Goal: Communication & Community: Answer question/provide support

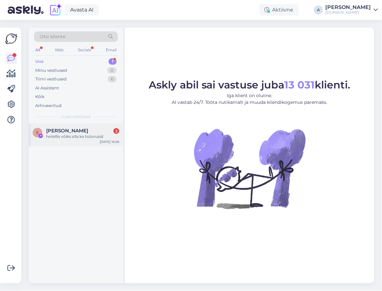
click at [96, 130] on div "[PERSON_NAME] Onno 2" at bounding box center [82, 131] width 73 height 6
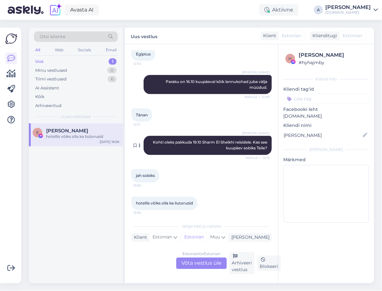
scroll to position [117, 0]
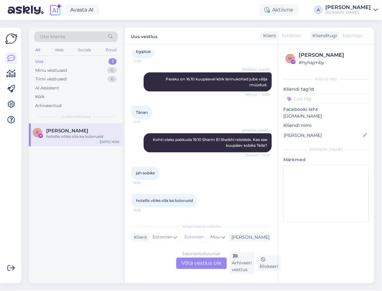
click at [200, 265] on div "Estonian to Estonian Võta vestlus üle" at bounding box center [201, 264] width 51 height 12
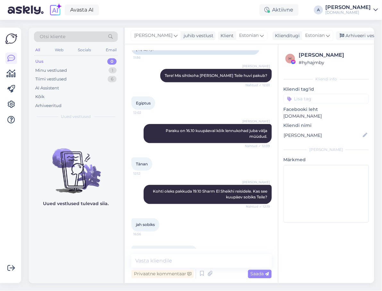
scroll to position [83, 0]
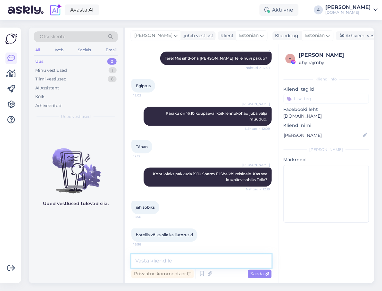
click at [195, 263] on textarea at bounding box center [202, 261] width 140 height 13
type textarea "[PERSON_NAME] emailile võime pakkumise saata?"
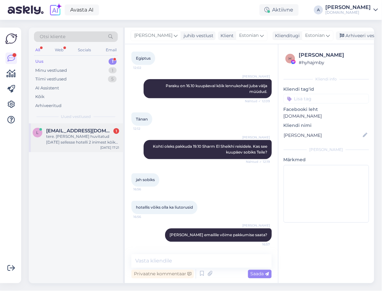
click at [95, 139] on div "tere. [PERSON_NAME] huvitatud [DATE] sellesse hotelli 2 inimest köik hinnas vaa…" at bounding box center [82, 140] width 73 height 12
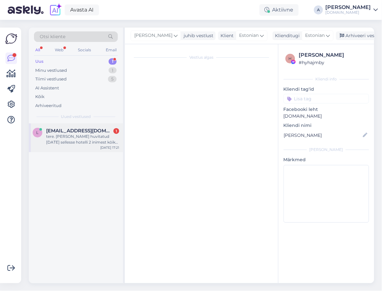
scroll to position [0, 0]
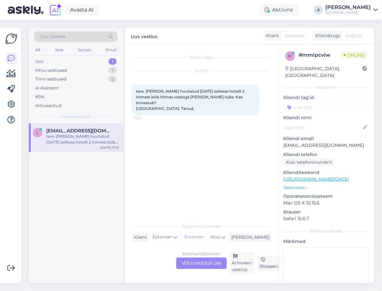
click at [193, 263] on div "Estonian to Estonian Võta vestlus üle" at bounding box center [201, 264] width 51 height 12
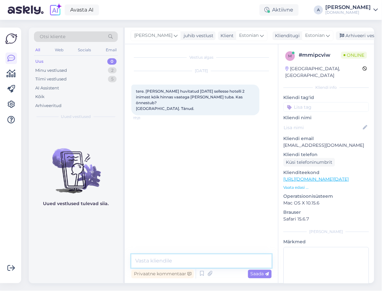
click at [193, 263] on textarea at bounding box center [202, 261] width 140 height 13
type textarea "Tere, millist hotelli Te mõtlete?"
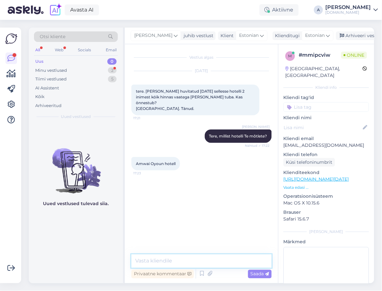
click at [200, 265] on textarea at bounding box center [202, 261] width 140 height 13
click at [105, 71] on div "Minu vestlused 2" at bounding box center [76, 70] width 84 height 9
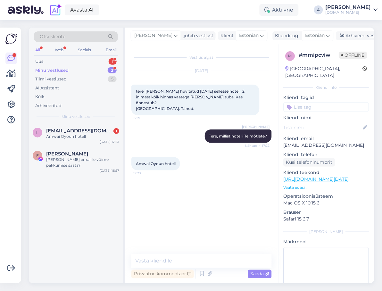
click at [98, 66] on div "Minu vestlused 2" at bounding box center [76, 70] width 84 height 9
click at [96, 61] on div "Uus 1" at bounding box center [76, 61] width 84 height 9
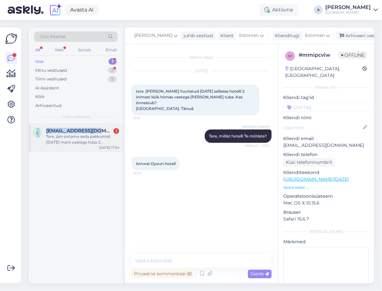
click at [95, 123] on div "Otsi kliente All Web Socials Email Uus 1 Minu vestlused 2 Tiimi vestlused 5 AI …" at bounding box center [77, 156] width 96 height 256
click at [95, 133] on div "[EMAIL_ADDRESS][DOMAIN_NAME] 1 Tere, jäin ootama seda pakkumist [DATE] mere vaa…" at bounding box center [82, 136] width 73 height 17
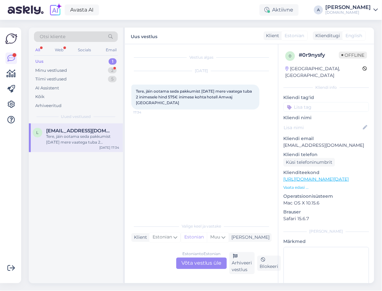
click at [203, 264] on div "Estonian to Estonian Võta vestlus üle" at bounding box center [201, 264] width 51 height 12
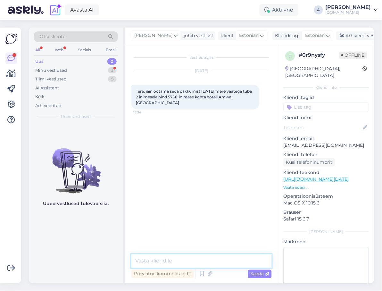
click at [200, 264] on textarea at bounding box center [202, 261] width 140 height 13
type textarea "Tere, saadan Teile pakkumise emailile."
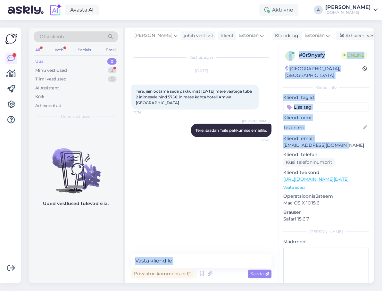
copy div "17:40 Privaatne kommentaar Saada 0 # 0r9nysfy Online [GEOGRAPHIC_DATA], [GEOGRA…"
drag, startPoint x: 343, startPoint y: 140, endPoint x: 278, endPoint y: 140, distance: 64.8
click at [278, 140] on div "Vestlus algas [DATE] Tere, jäin ootama seda pakkumist [DATE] mere vaatega tuba …" at bounding box center [250, 163] width 250 height 239
click at [316, 125] on div at bounding box center [327, 128] width 86 height 10
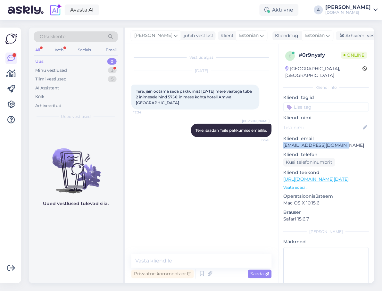
drag, startPoint x: 345, startPoint y: 139, endPoint x: 281, endPoint y: 140, distance: 63.8
click at [281, 140] on div "0 # 0r9nysfy Online [GEOGRAPHIC_DATA], [GEOGRAPHIC_DATA] Kliendi info Kliendi t…" at bounding box center [327, 179] width 96 height 270
copy p "[EMAIL_ADDRESS][DOMAIN_NAME]"
click at [85, 66] on div "Minu vestlused 3" at bounding box center [76, 70] width 84 height 9
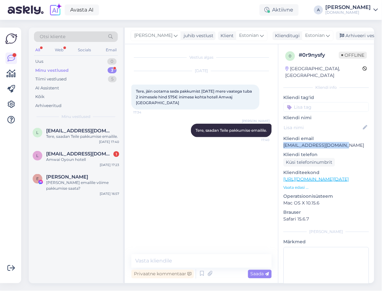
click at [301, 176] on link "[URL][DOMAIN_NAME][DATE]" at bounding box center [316, 179] width 65 height 6
click at [75, 153] on span "[EMAIL_ADDRESS][DOMAIN_NAME]" at bounding box center [79, 154] width 67 height 6
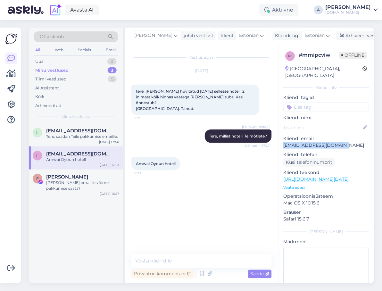
drag, startPoint x: 308, startPoint y: 140, endPoint x: 281, endPoint y: 140, distance: 26.9
click at [281, 140] on div "m # mmipcviw Offline [GEOGRAPHIC_DATA], [GEOGRAPHIC_DATA] Kliendi info Kliendi …" at bounding box center [327, 179] width 96 height 270
copy p "[EMAIL_ADDRESS][DOMAIN_NAME]"
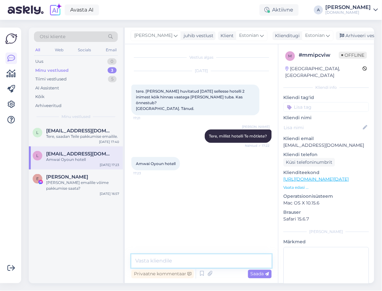
click at [218, 263] on textarea at bounding box center [202, 261] width 140 height 13
type textarea "s"
type textarea "Saatsin Teile pakkumise emailie"
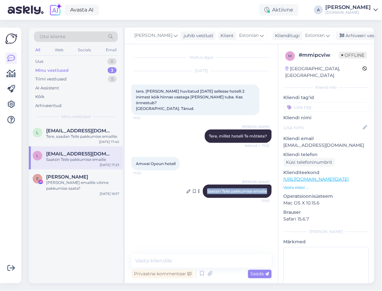
copy span "Saatsin Teile pakkumise emailie"
drag, startPoint x: 212, startPoint y: 185, endPoint x: 155, endPoint y: 151, distance: 66.8
click at [267, 185] on div "[PERSON_NAME] Teile pakkumise emailie 17:50" at bounding box center [237, 191] width 69 height 13
click at [70, 135] on div "Tere, saadan Teile pakkumise emailile." at bounding box center [82, 137] width 73 height 6
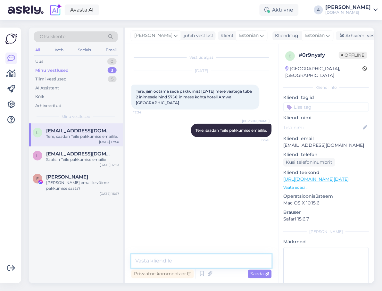
click at [190, 255] on textarea at bounding box center [202, 261] width 140 height 13
paste textarea "Saatsin Teile pakkumise emailie"
type textarea "Saatsin Teile pakkumise emailie"
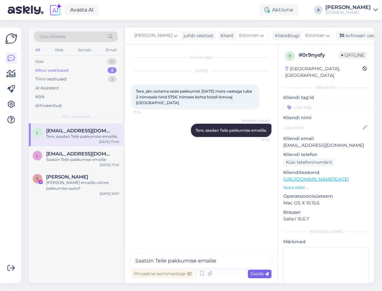
click at [271, 276] on div "Saada" at bounding box center [260, 274] width 24 height 9
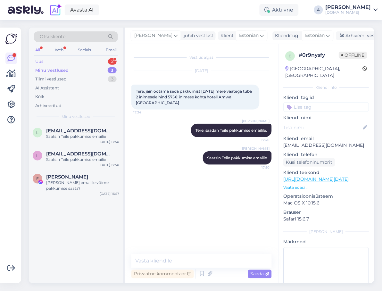
click at [75, 60] on div "Uus 2" at bounding box center [76, 61] width 84 height 9
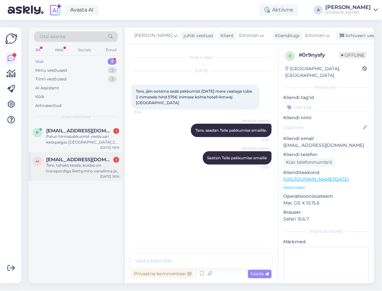
click at [100, 174] on div "Tere, tahaks teada, kuidas on transpordiga Rethymno vanalinna ja näiteks popula…" at bounding box center [82, 169] width 73 height 12
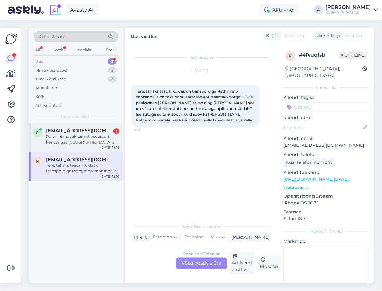
click at [98, 139] on div "Palun hinnapakkumist veebruari keskpaigas [GEOGRAPHIC_DATA] 2 täiskasvanule hom…" at bounding box center [82, 140] width 73 height 12
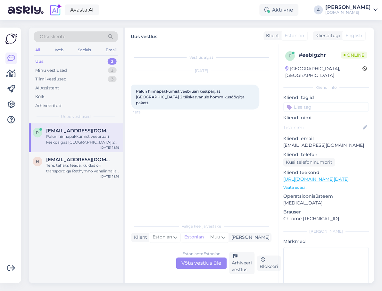
click at [201, 266] on div "Estonian to Estonian Võta vestlus üle" at bounding box center [201, 264] width 51 height 12
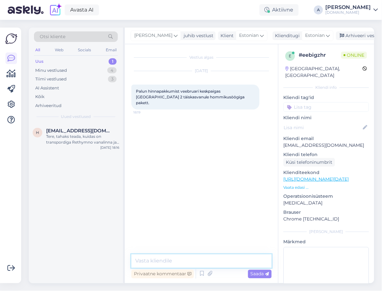
click at [196, 258] on textarea at bounding box center [202, 261] width 140 height 13
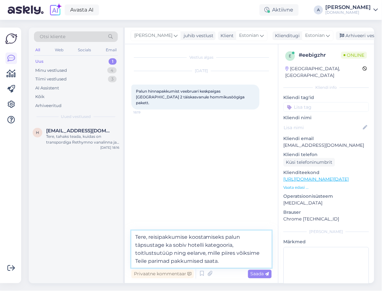
drag, startPoint x: 172, startPoint y: 253, endPoint x: 146, endPoint y: 254, distance: 26.4
click at [146, 254] on textarea "Tere, reisipakkumise koostamiseks palun täpsustage ka sobiv hotelli kategooria,…" at bounding box center [202, 249] width 140 height 37
type textarea "Tere, reisipakkumise koostamiseks palun täpsustage ka sobiv hotelli kategooria,…"
click at [207, 269] on icon at bounding box center [210, 274] width 9 height 10
click at [232, 241] on textarea "Tere, reisipakkumise koostamiseks palun täpsustage ka sobiv hotelli kategooria,…" at bounding box center [202, 249] width 140 height 37
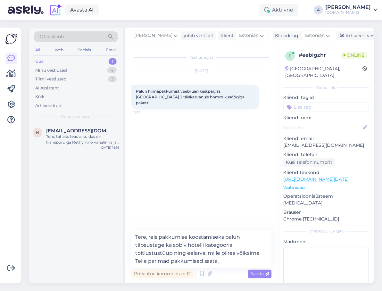
click at [268, 279] on div "Privaatne kommentaar Saada" at bounding box center [202, 274] width 140 height 12
click at [259, 276] on span "Saada" at bounding box center [260, 274] width 19 height 6
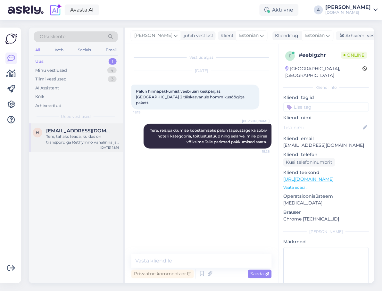
click at [85, 139] on div "Tere, tahaks teada, kuidas on transpordiga Rethymno vanalinna ja näiteks popula…" at bounding box center [82, 140] width 73 height 12
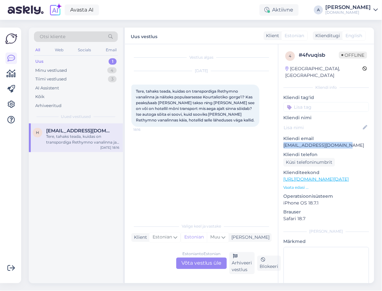
drag, startPoint x: 354, startPoint y: 140, endPoint x: 278, endPoint y: 141, distance: 76.0
click at [278, 141] on div "4 # 4fvuqisb Offline [GEOGRAPHIC_DATA], [GEOGRAPHIC_DATA] Kliendi info Kliendi …" at bounding box center [326, 163] width 96 height 239
copy p "[EMAIL_ADDRESS][DOMAIN_NAME]"
click at [185, 262] on div "Estonian to Estonian Võta vestlus üle" at bounding box center [201, 264] width 51 height 12
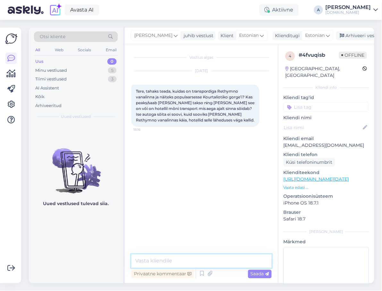
click at [180, 262] on textarea at bounding box center [202, 261] width 140 height 13
type textarea "Tere, millisest hotellist Te Rethymno vanalinna minna soovite?"
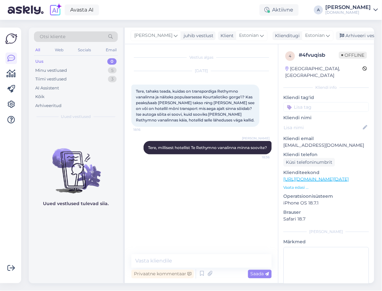
click at [312, 176] on link "[URL][DOMAIN_NAME][DATE]" at bounding box center [316, 179] width 65 height 6
click at [113, 67] on div "5" at bounding box center [112, 70] width 9 height 6
